Goal: Task Accomplishment & Management: Manage account settings

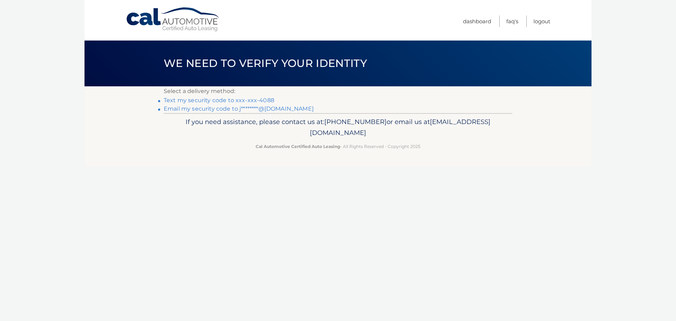
click at [207, 98] on link "Text my security code to xxx-xxx-4088" at bounding box center [219, 100] width 111 height 7
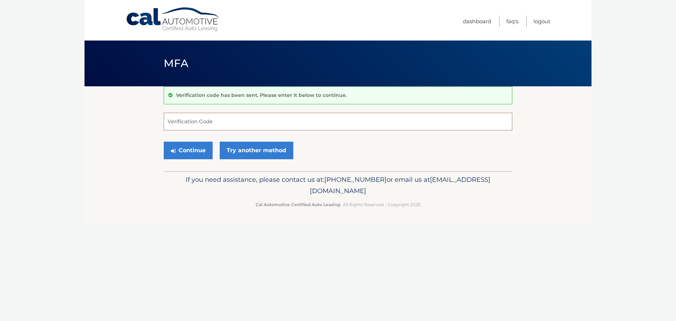
click at [206, 122] on input "Verification Code" at bounding box center [338, 122] width 349 height 18
type input "773654"
click at [201, 151] on button "Continue" at bounding box center [188, 151] width 49 height 18
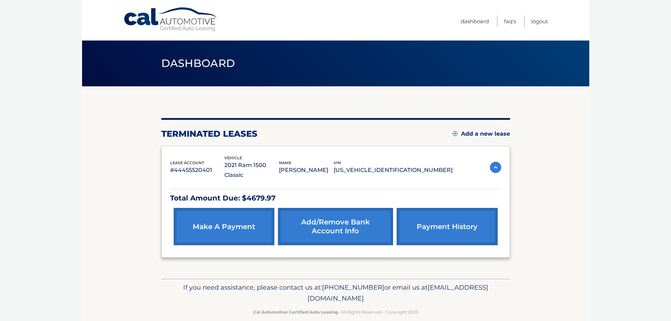
scroll to position [1, 0]
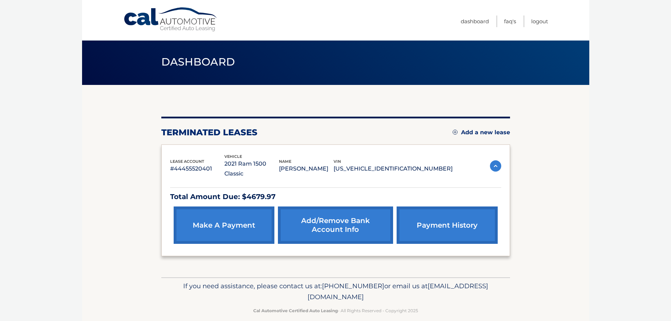
drag, startPoint x: 274, startPoint y: 289, endPoint x: 396, endPoint y: 287, distance: 122.2
click at [396, 287] on span "[EMAIL_ADDRESS][DOMAIN_NAME]" at bounding box center [397, 291] width 181 height 19
copy span "[EMAIL_ADDRESS][DOMAIN_NAME]"
